Goal: Transaction & Acquisition: Purchase product/service

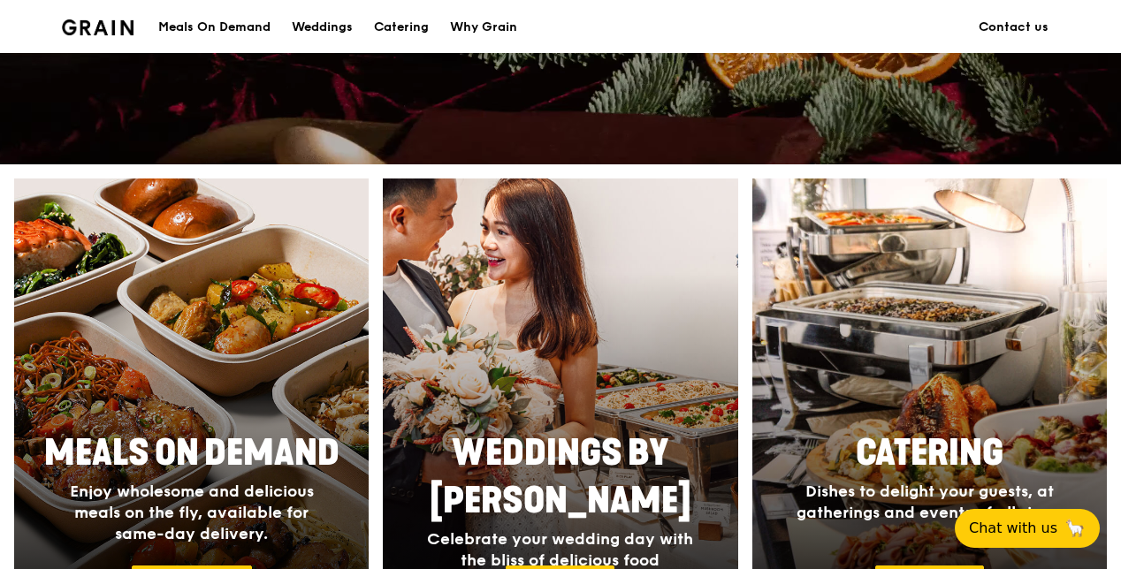
scroll to position [545, 0]
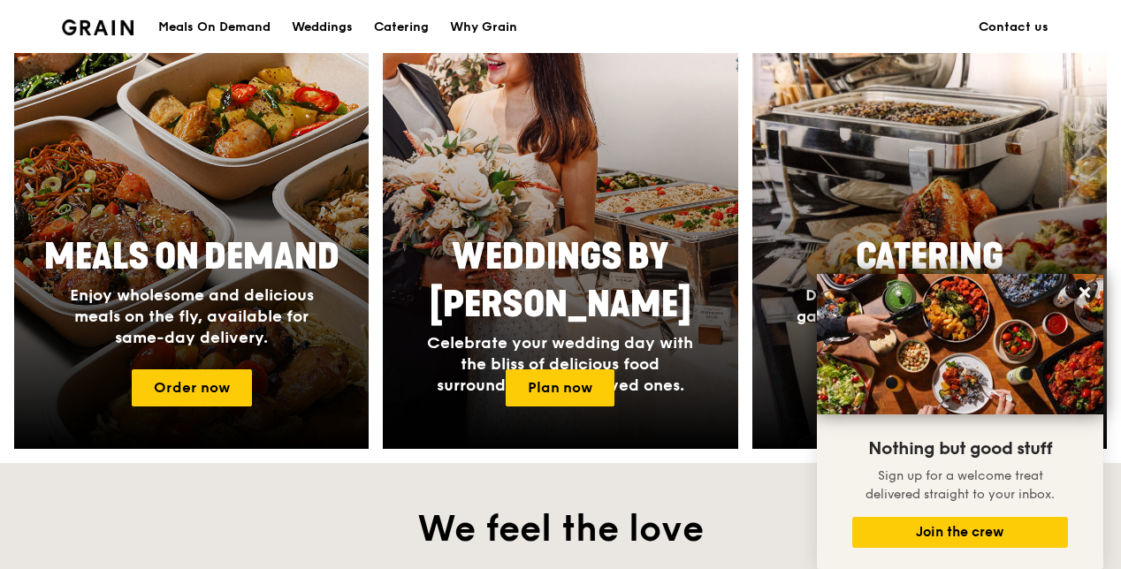
scroll to position [735, 0]
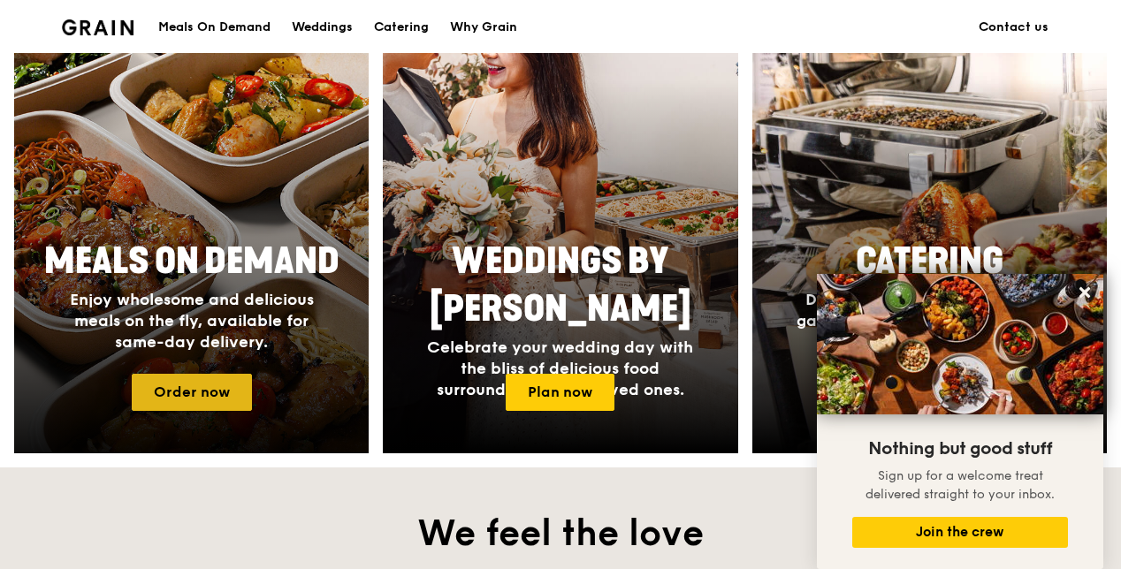
click at [214, 393] on link "Order now" at bounding box center [192, 392] width 120 height 37
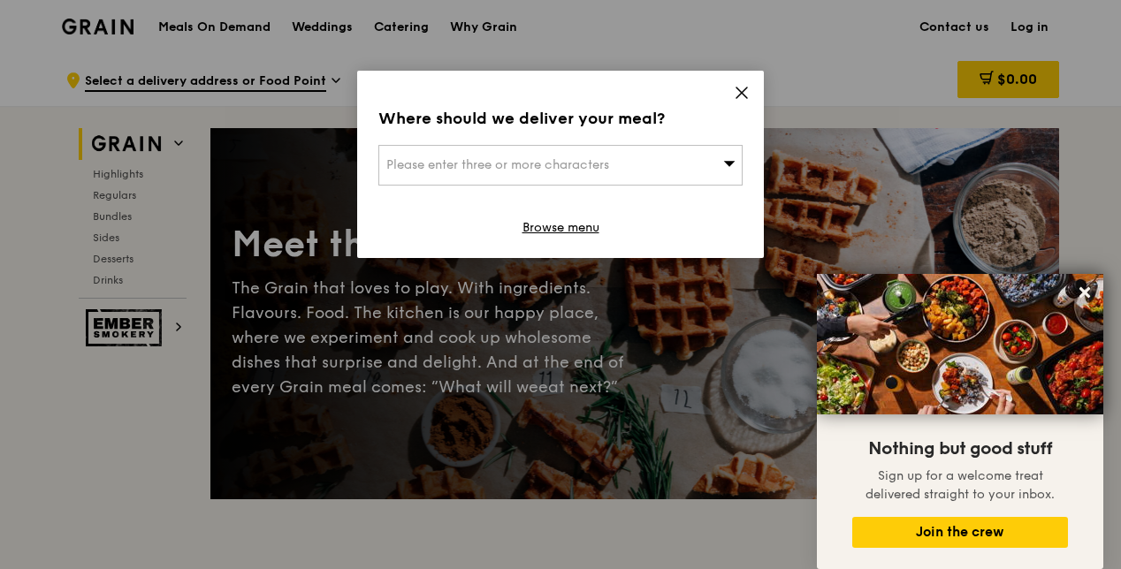
click at [740, 90] on icon at bounding box center [741, 93] width 11 height 11
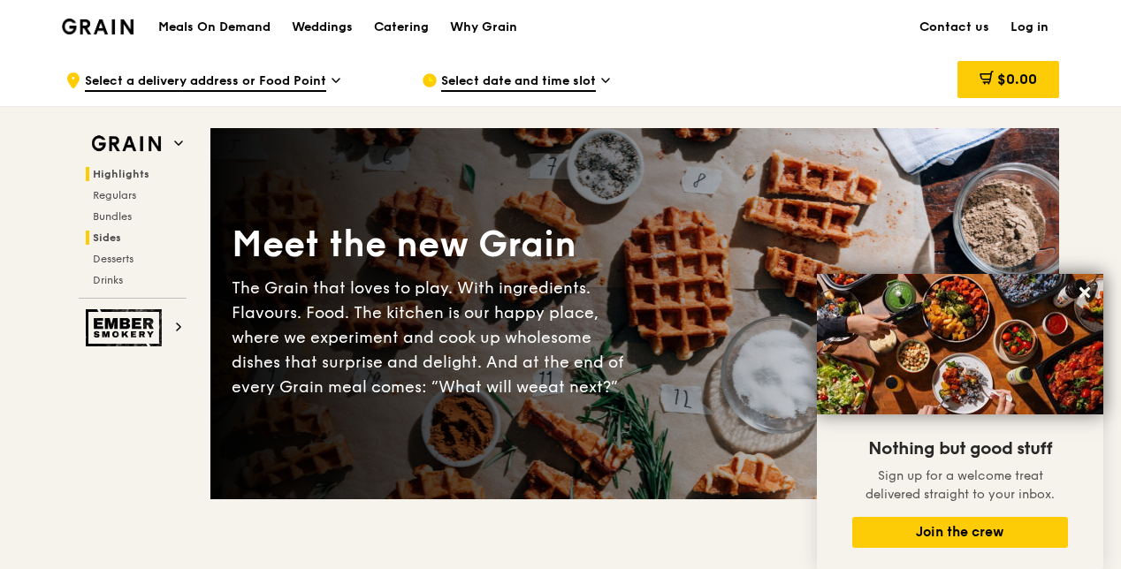
click at [104, 239] on span "Sides" at bounding box center [107, 238] width 28 height 12
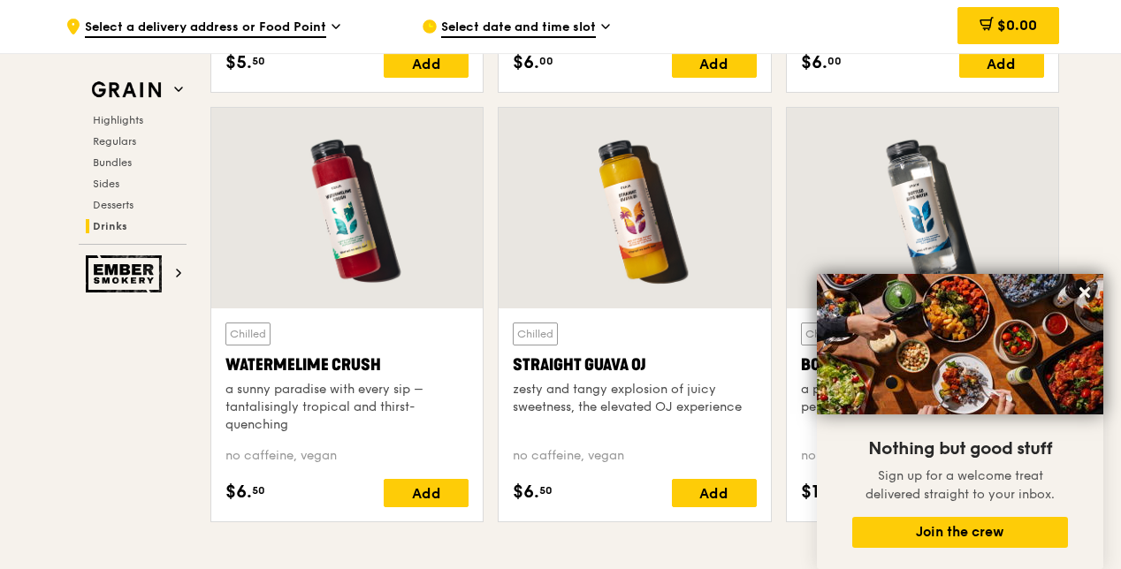
scroll to position [6975, 0]
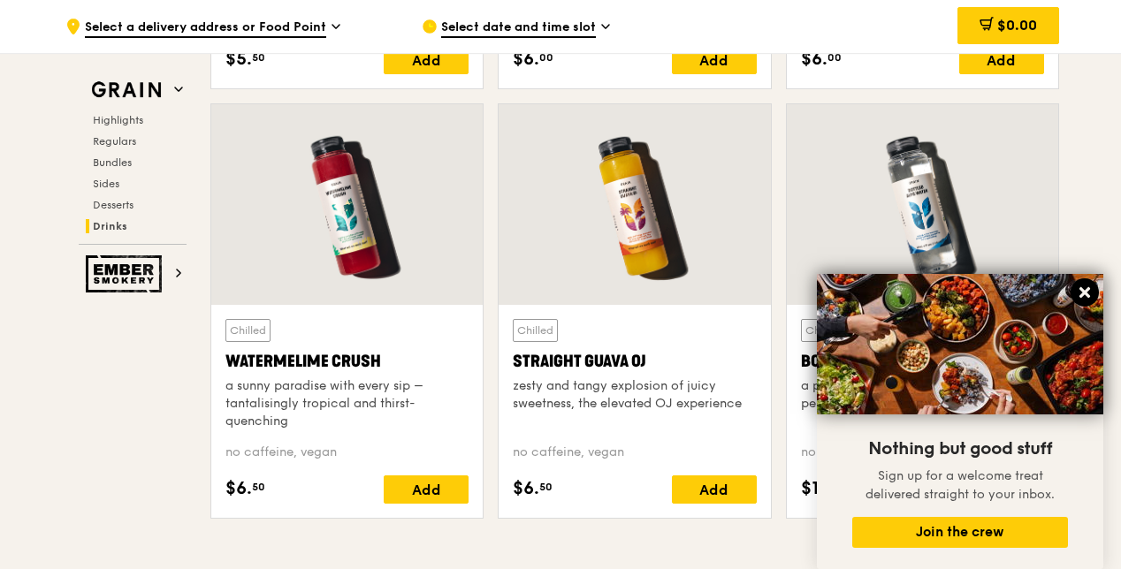
click at [1080, 290] on icon at bounding box center [1084, 292] width 11 height 11
